Goal: Task Accomplishment & Management: Complete application form

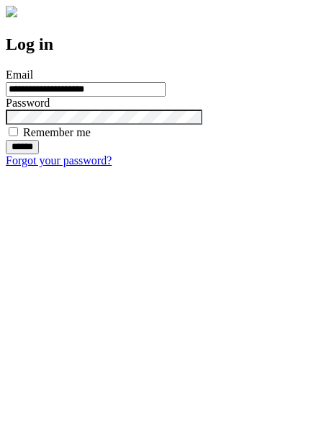
type input "**********"
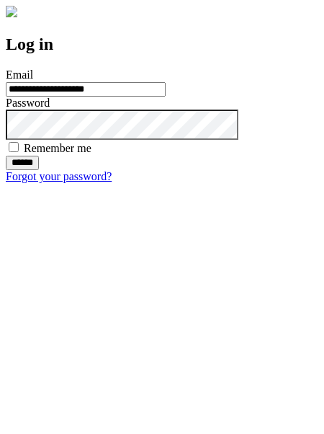
click at [39, 170] on input "******" at bounding box center [22, 163] width 33 height 14
